Goal: Task Accomplishment & Management: Manage account settings

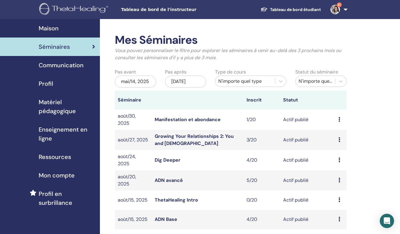
scroll to position [39, 0]
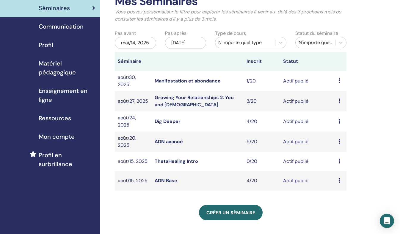
click at [340, 180] on icon at bounding box center [340, 180] width 2 height 5
click at [343, 204] on link "Participants" at bounding box center [342, 202] width 26 height 6
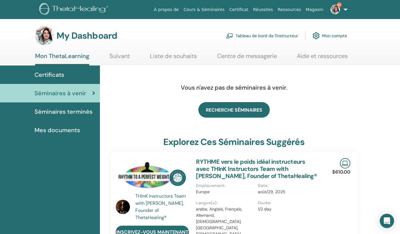
click at [345, 8] on link "9+" at bounding box center [338, 9] width 24 height 19
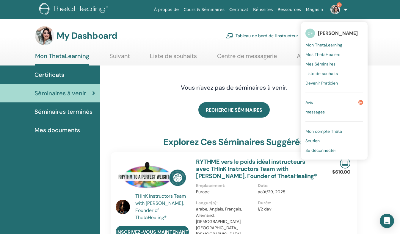
click at [333, 134] on span "Mon compte Thêta" at bounding box center [324, 131] width 37 height 5
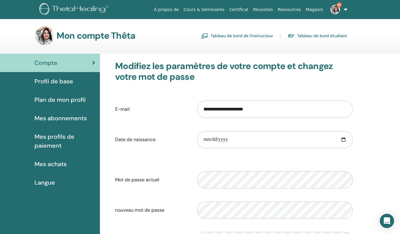
click at [266, 36] on link "Tableau de bord de l'instructeur" at bounding box center [237, 36] width 72 height 10
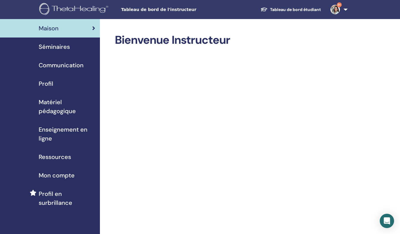
click at [59, 48] on span "Séminaires" at bounding box center [54, 46] width 31 height 9
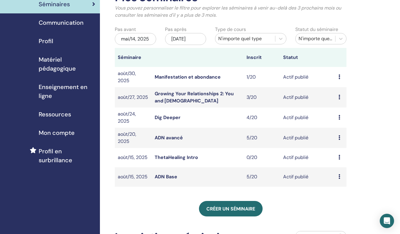
scroll to position [43, 0]
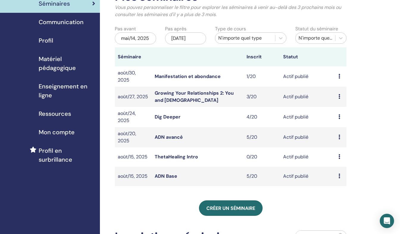
click at [340, 176] on icon at bounding box center [340, 175] width 2 height 5
click at [336, 197] on link "Participants" at bounding box center [342, 198] width 26 height 6
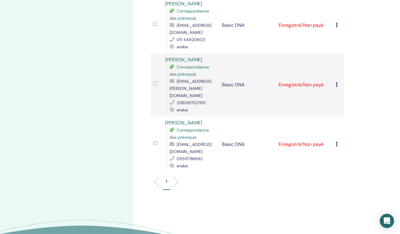
scroll to position [216, 0]
